Goal: Task Accomplishment & Management: Complete application form

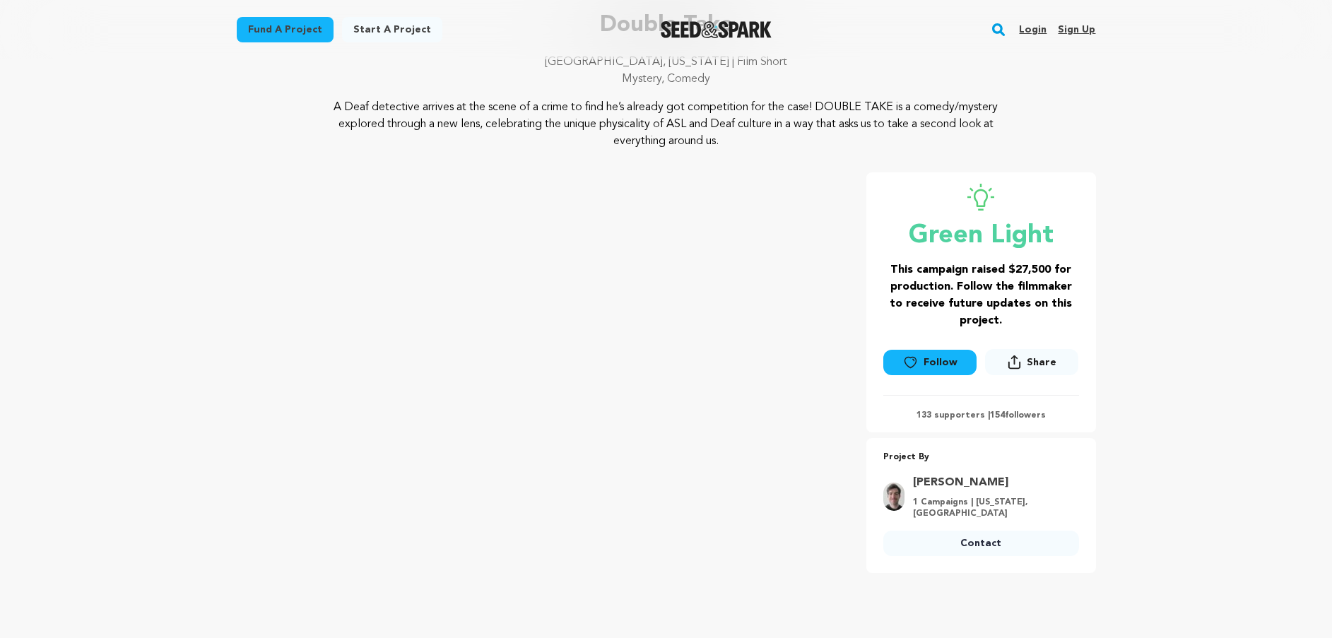
scroll to position [141, 0]
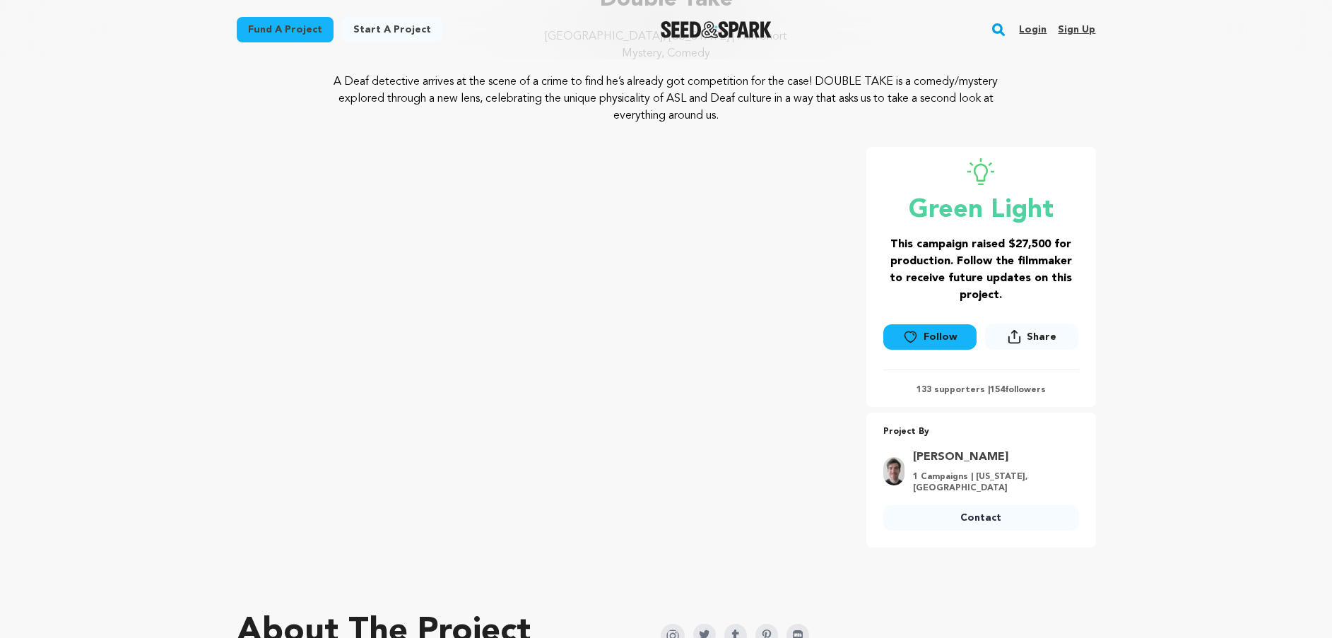
click at [918, 339] on icon at bounding box center [910, 337] width 15 height 14
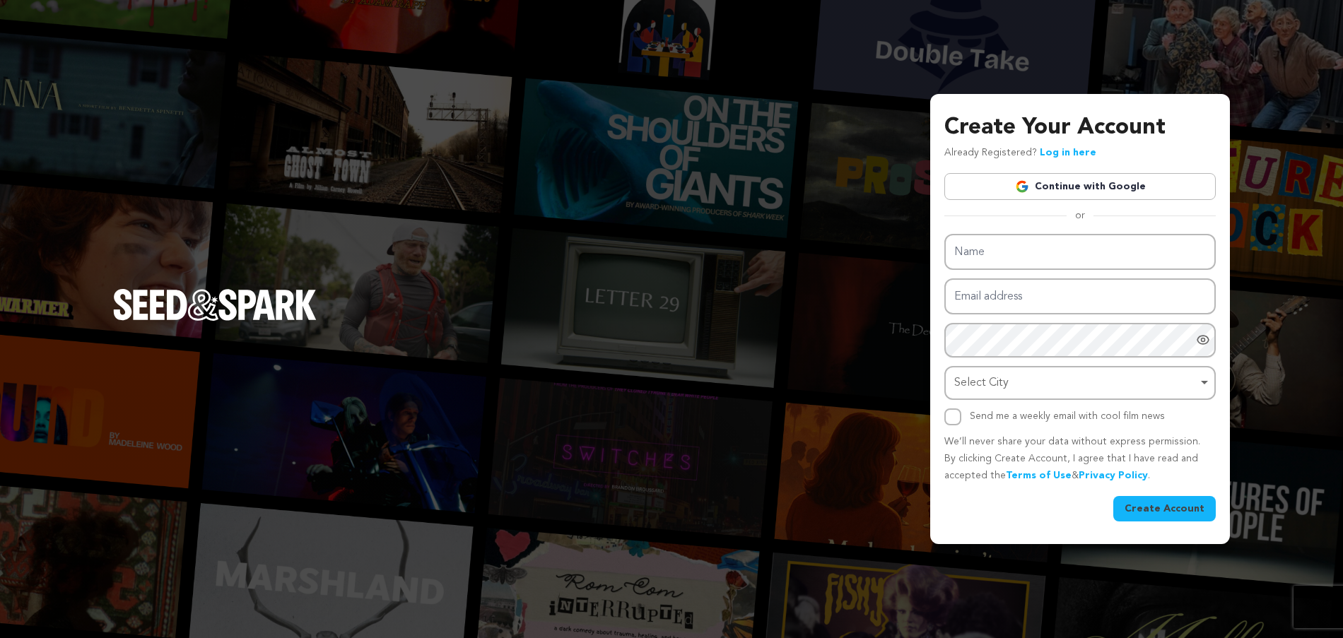
click at [1049, 182] on link "Continue with Google" at bounding box center [1079, 186] width 271 height 27
click at [1028, 252] on input "Name" at bounding box center [1079, 252] width 271 height 36
type input "Lorrie Shank"
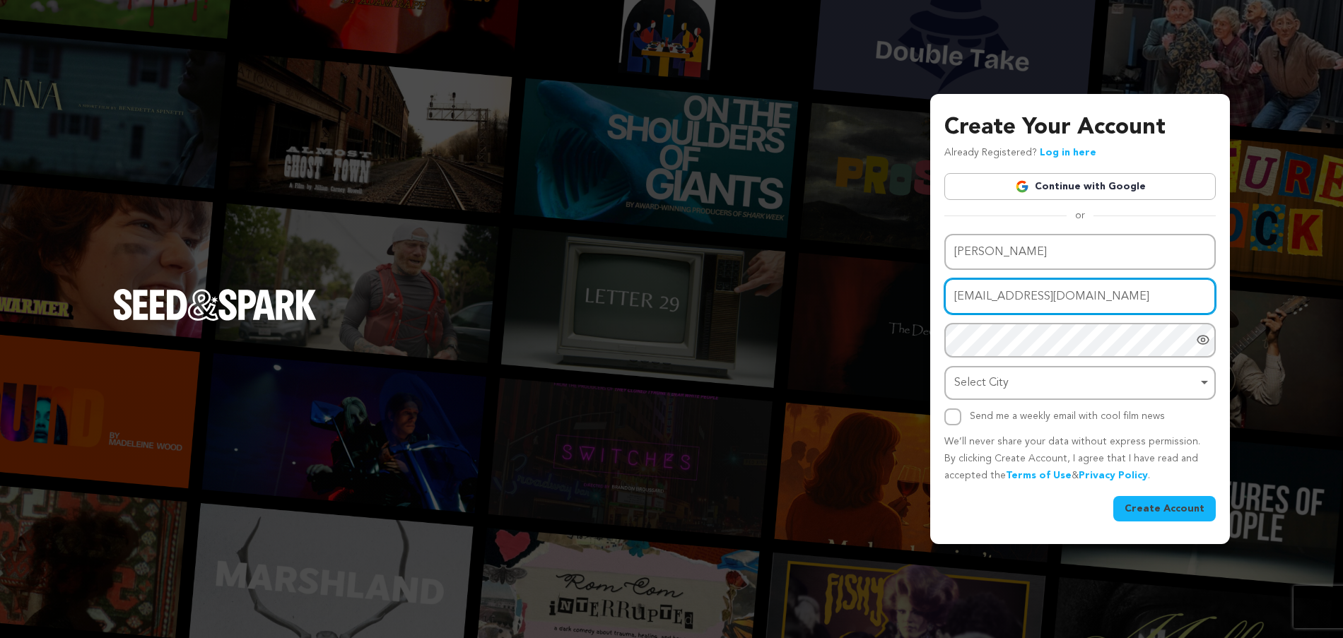
type input "[EMAIL_ADDRESS][DOMAIN_NAME]"
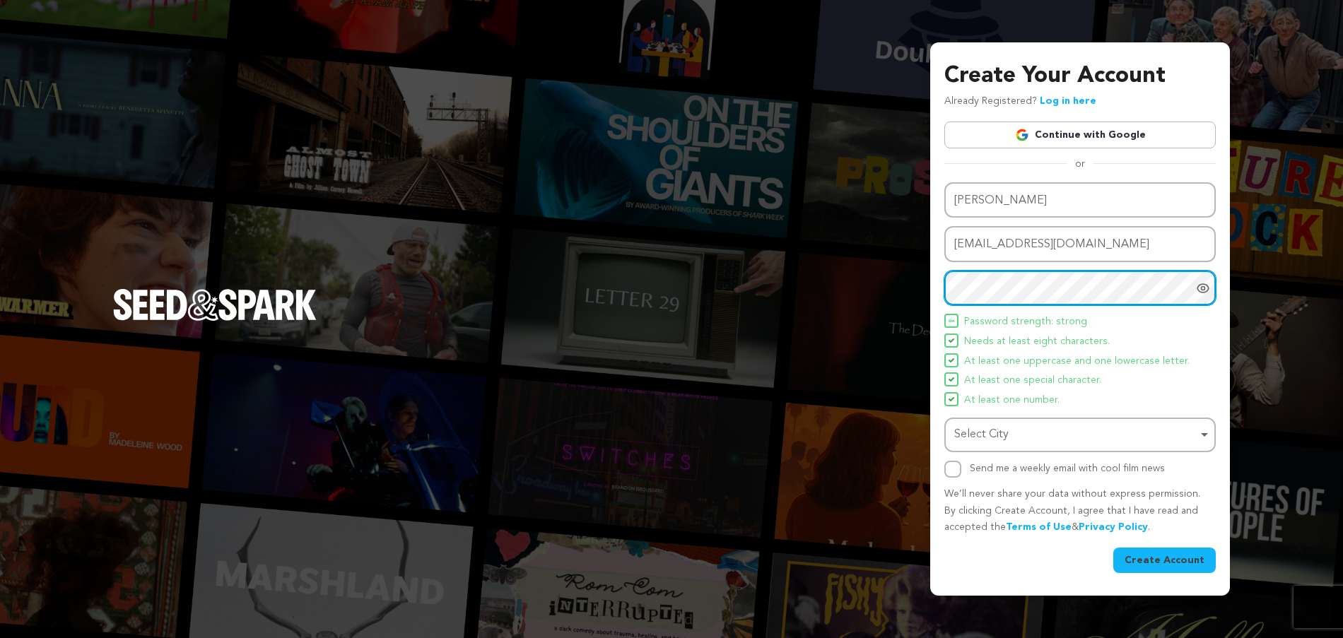
click at [1098, 428] on div "Select City Remove item" at bounding box center [1075, 435] width 243 height 20
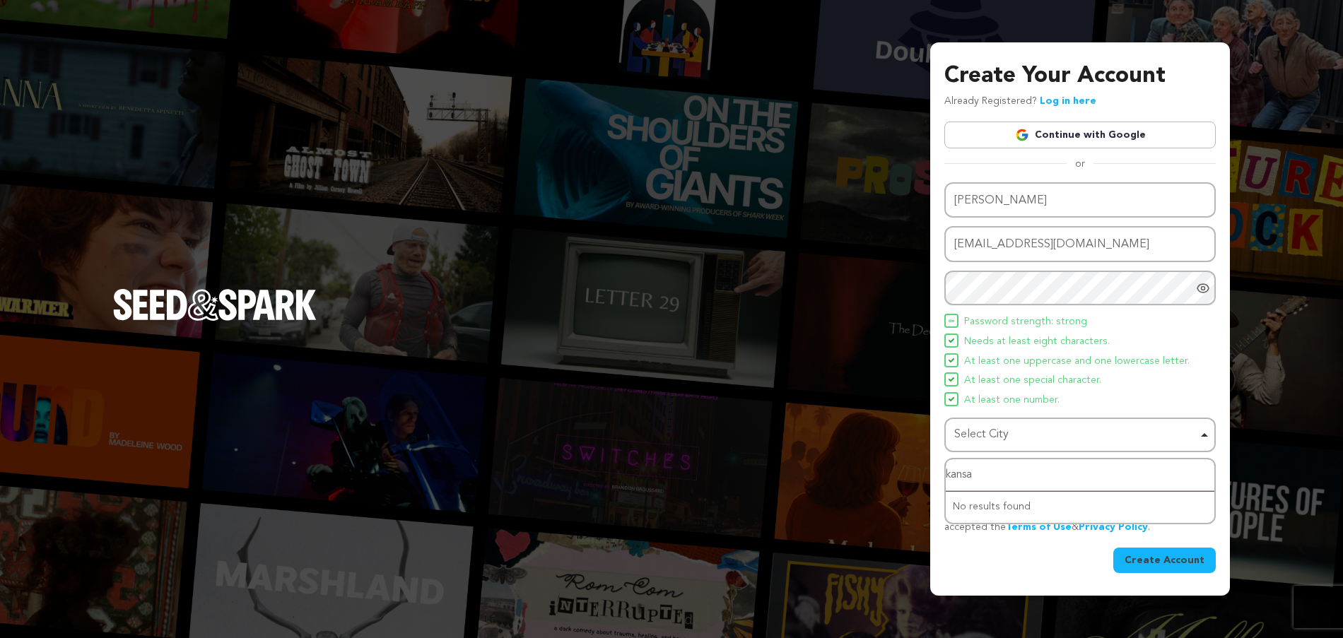
type input "kansas"
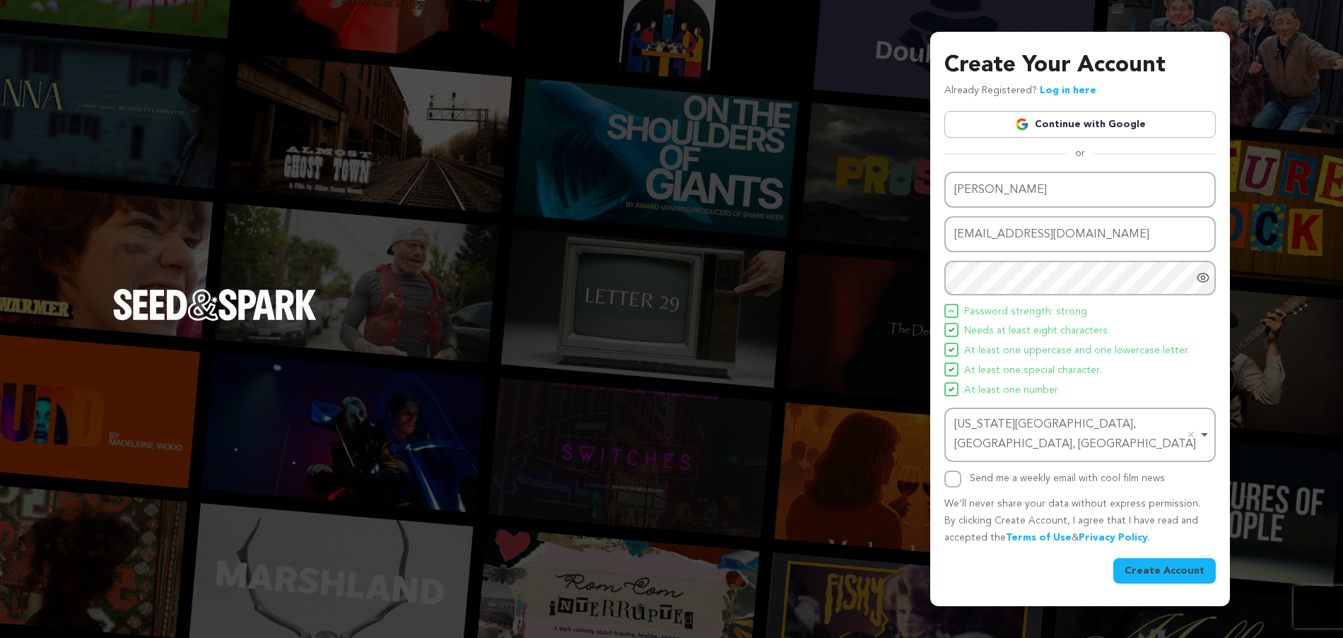
click at [1171, 558] on button "Create Account" at bounding box center [1164, 570] width 102 height 25
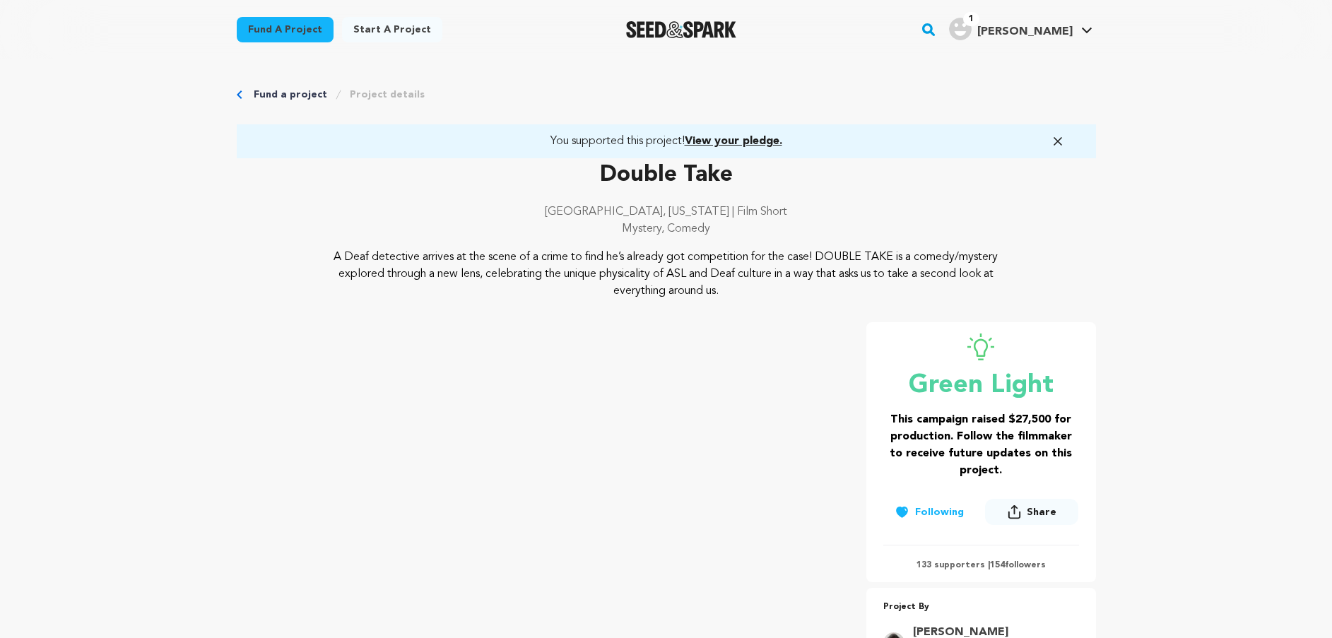
click at [972, 18] on img "Lorrie S.'s Profile" at bounding box center [960, 29] width 23 height 23
